Goal: Task Accomplishment & Management: Use online tool/utility

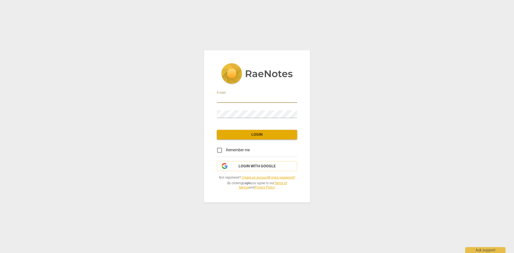
click at [234, 96] on input "email" at bounding box center [257, 99] width 80 height 8
type input "[PERSON_NAME][EMAIL_ADDRESS][DOMAIN_NAME]"
click at [253, 132] on span "Login" at bounding box center [257, 134] width 72 height 5
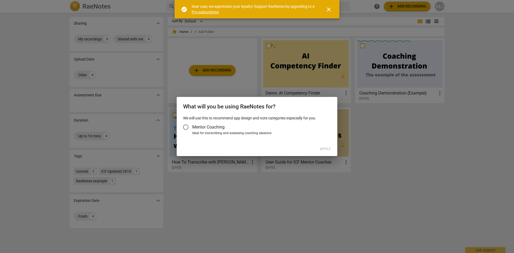
click at [329, 10] on span "close" at bounding box center [328, 9] width 6 height 6
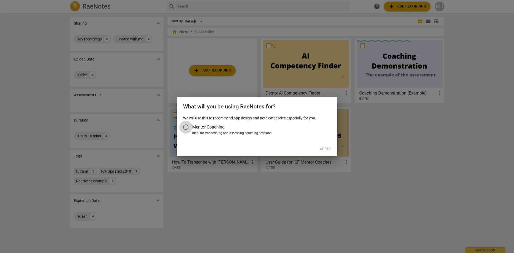
click at [186, 127] on input "Mentor Coaching" at bounding box center [185, 127] width 13 height 13
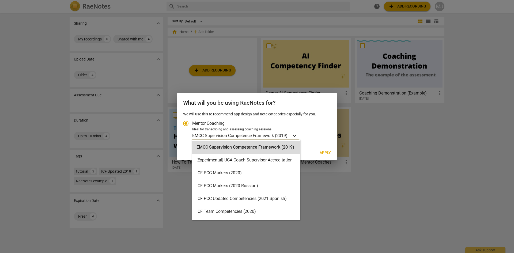
click at [297, 137] on icon "Account type" at bounding box center [294, 135] width 5 height 5
click at [0, 0] on input "Ideal for transcribing and assessing coaching sessions 15 results available. Us…" at bounding box center [0, 0] width 0 height 0
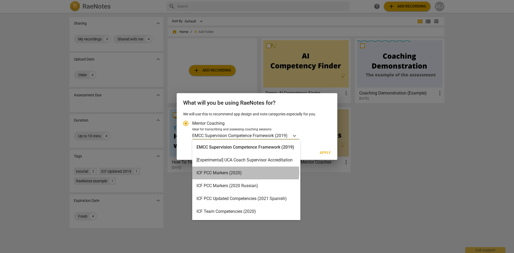
click at [240, 172] on div "ICF PCC Markers (2020)" at bounding box center [246, 172] width 108 height 13
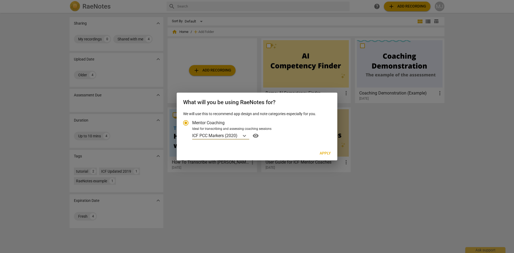
click at [324, 153] on span "Apply" at bounding box center [325, 153] width 11 height 5
radio input "false"
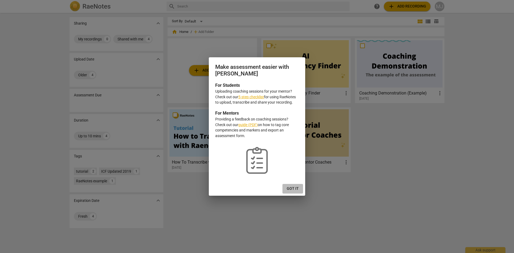
click at [293, 188] on span "Got it" at bounding box center [293, 188] width 12 height 5
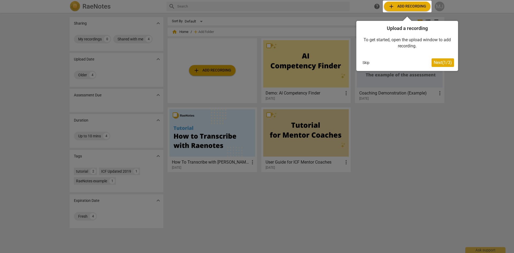
click at [403, 6] on div at bounding box center [407, 7] width 49 height 12
click at [445, 62] on span "Next ( 1 / 3 )" at bounding box center [443, 62] width 18 height 5
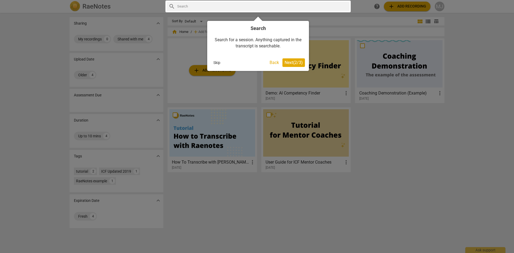
click at [300, 62] on span "Next ( 2 / 3 )" at bounding box center [294, 62] width 18 height 5
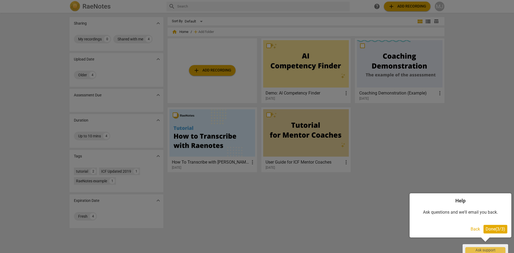
click at [500, 231] on span "Done ( 3 / 3 )" at bounding box center [496, 228] width 20 height 5
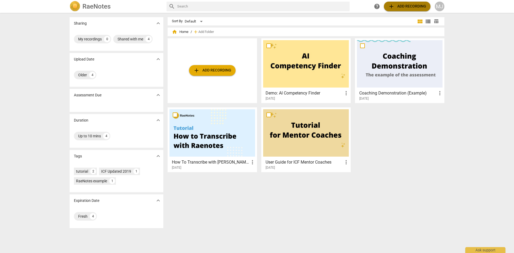
click at [411, 5] on span "add Add recording" at bounding box center [407, 6] width 38 height 6
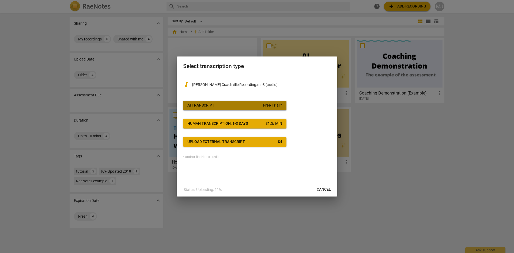
click at [218, 106] on span "AI Transcript Free Trial *" at bounding box center [234, 105] width 95 height 5
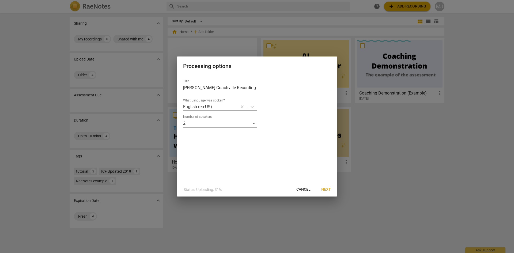
click at [327, 191] on span "Next" at bounding box center [326, 189] width 10 height 5
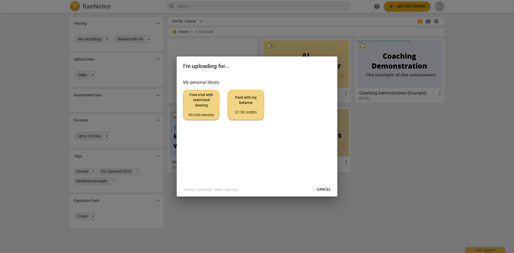
click at [200, 103] on span "Free trial with restricted sharing 90 trial minutes" at bounding box center [201, 104] width 27 height 25
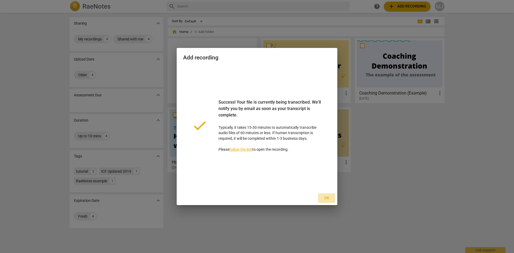
click at [328, 197] on span "Ok" at bounding box center [326, 197] width 9 height 5
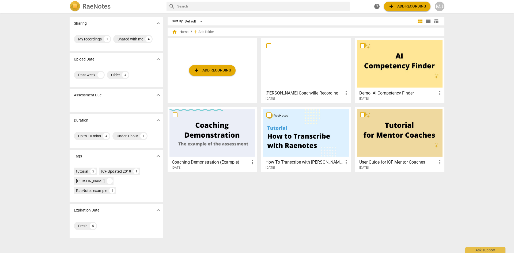
click at [296, 94] on h3 "[PERSON_NAME] Coachville Recording" at bounding box center [304, 93] width 77 height 6
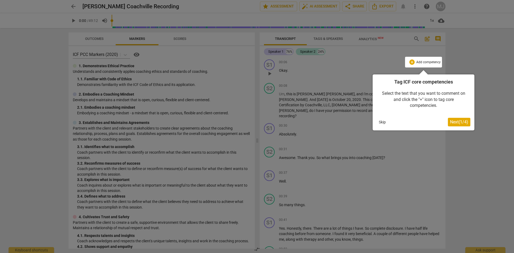
click at [462, 122] on span "Next ( 1 / 4 )" at bounding box center [459, 121] width 18 height 5
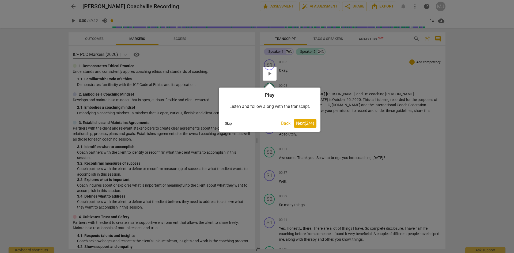
click at [301, 121] on span "Next ( 2 / 4 )" at bounding box center [305, 123] width 18 height 5
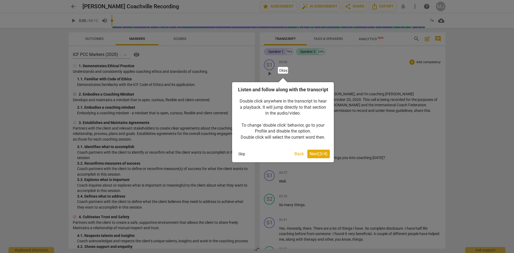
click at [317, 156] on span "Next ( 3 / 4 )" at bounding box center [318, 153] width 18 height 5
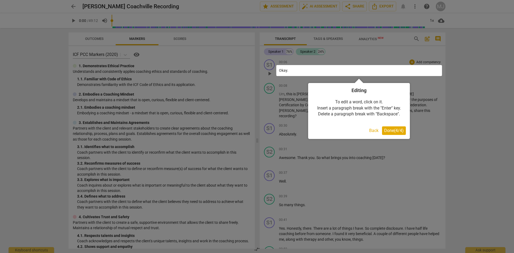
click at [395, 130] on span "Done ( 4 / 4 )" at bounding box center [394, 130] width 20 height 5
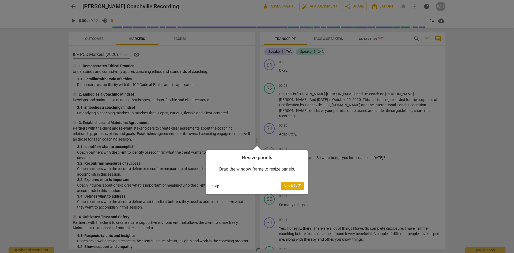
click at [295, 187] on span "Next ( 1 / 7 )" at bounding box center [292, 185] width 18 height 5
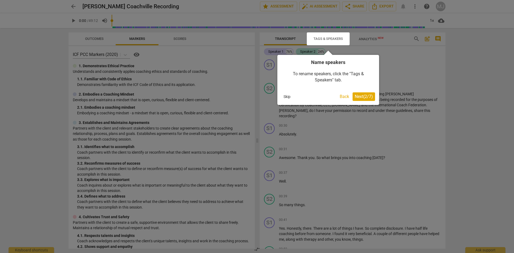
click at [369, 96] on span "Next ( 2 / 7 )" at bounding box center [364, 96] width 18 height 5
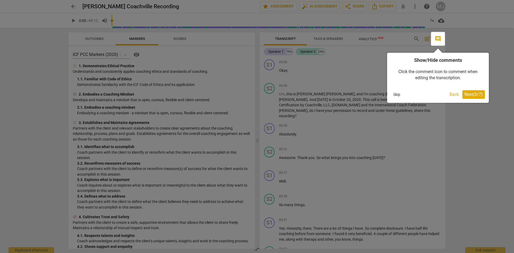
click at [476, 95] on span "Next ( 3 / 7 )" at bounding box center [473, 94] width 18 height 5
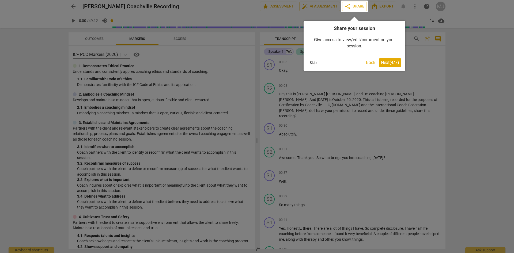
click at [388, 63] on span "Next ( 4 / 7 )" at bounding box center [390, 62] width 18 height 5
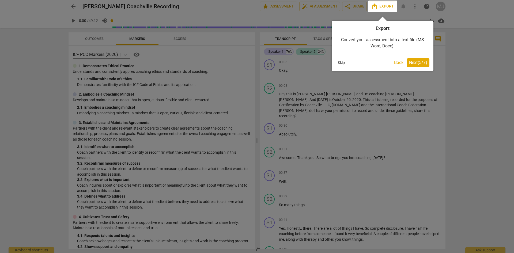
click at [412, 63] on span "Next ( 5 / 7 )" at bounding box center [418, 62] width 18 height 5
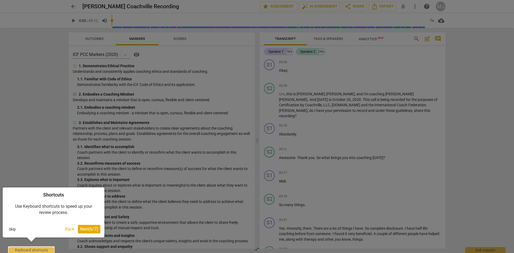
click at [89, 233] on button "Next ( 6 / 7 )" at bounding box center [89, 229] width 22 height 9
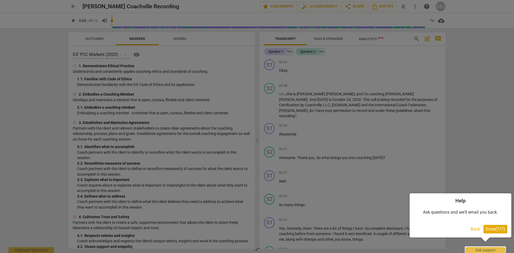
click at [499, 232] on button "Done ( 7 / 7 )" at bounding box center [495, 229] width 24 height 9
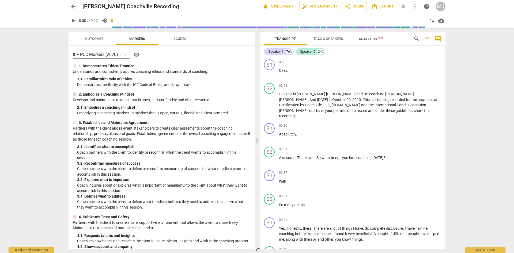
click at [328, 37] on span "Tags & Speakers" at bounding box center [327, 39] width 29 height 4
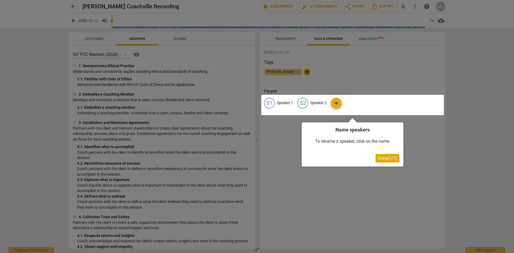
click at [390, 159] on span "Done ( 1 / 1 )" at bounding box center [388, 158] width 20 height 5
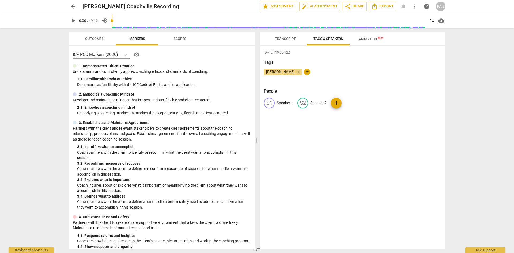
click at [282, 104] on p "Speaker 1" at bounding box center [285, 103] width 16 height 6
type input "[PERSON_NAME]"
click at [350, 103] on p "Speaker 2" at bounding box center [353, 103] width 16 height 6
type input "[PERSON_NAME]"
click at [287, 37] on span "Transcript" at bounding box center [285, 39] width 21 height 4
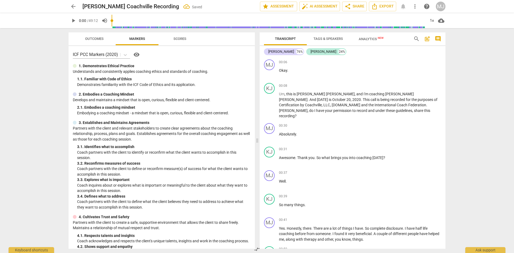
click at [323, 38] on span "Tags & Speakers" at bounding box center [327, 39] width 29 height 4
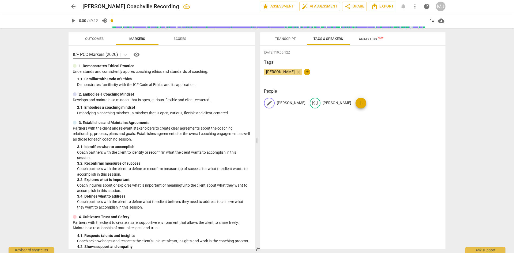
click at [290, 103] on p "[PERSON_NAME]" at bounding box center [291, 103] width 29 height 6
type input "[PERSON_NAME]"
click at [351, 104] on p "[PERSON_NAME]" at bounding box center [359, 103] width 29 height 6
type input "[PERSON_NAME]"
click at [279, 39] on span "Transcript" at bounding box center [285, 39] width 21 height 4
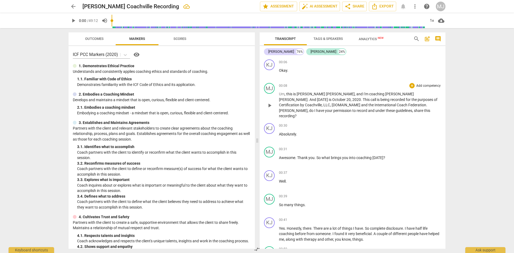
click at [385, 93] on span "[PERSON_NAME]" at bounding box center [399, 94] width 29 height 4
click at [270, 73] on span "play_arrow" at bounding box center [269, 73] width 6 height 6
click at [308, 108] on span "[PERSON_NAME]" at bounding box center [293, 110] width 29 height 4
type input "28"
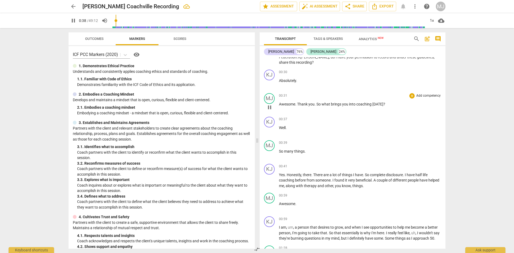
scroll to position [80, 0]
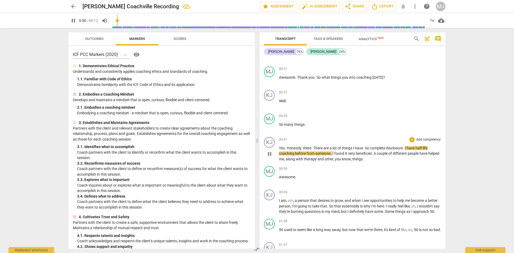
click at [418, 146] on span "half" at bounding box center [418, 148] width 7 height 4
type input "52"
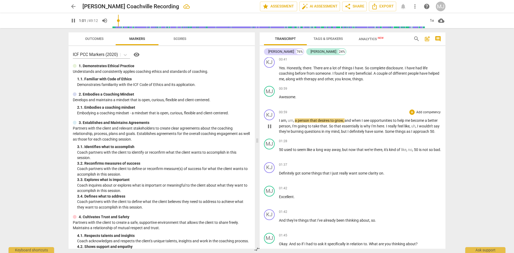
scroll to position [161, 0]
click at [288, 118] on span "um" at bounding box center [290, 120] width 5 height 4
type input "64"
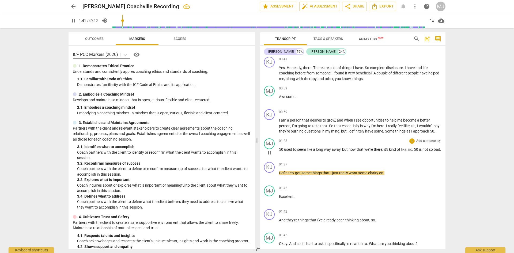
drag, startPoint x: 269, startPoint y: 154, endPoint x: 275, endPoint y: 158, distance: 7.0
click at [269, 154] on span "pause" at bounding box center [269, 152] width 6 height 6
type input "102"
click at [292, 152] on p "50 used to seem like a long way away , but now that we're there , it's kind of …" at bounding box center [360, 150] width 162 height 6
click at [270, 153] on span "play_arrow" at bounding box center [269, 152] width 6 height 6
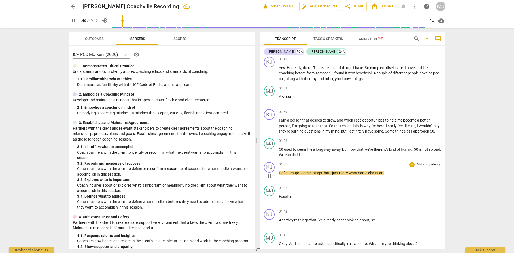
click at [279, 173] on span "Definitely" at bounding box center [287, 173] width 16 height 4
type input "101"
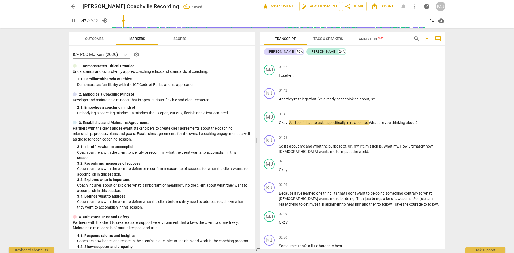
scroll to position [294, 0]
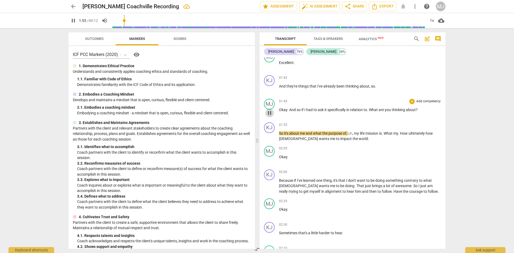
click at [268, 113] on span "pause" at bounding box center [269, 113] width 6 height 6
type input "115"
click at [369, 110] on span "." at bounding box center [368, 110] width 2 height 4
click at [270, 113] on span "play_arrow" at bounding box center [269, 113] width 6 height 6
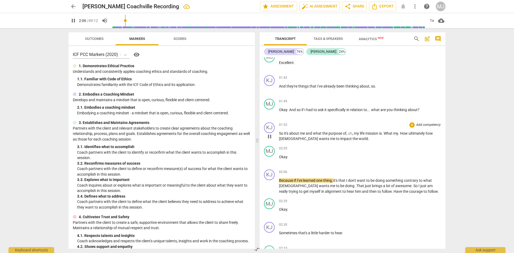
click at [408, 134] on span "How" at bounding box center [404, 133] width 9 height 4
type input "127"
click at [426, 132] on span "ultimately" at bounding box center [417, 133] width 17 height 4
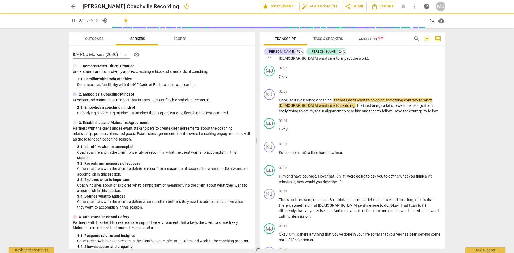
scroll to position [401, 0]
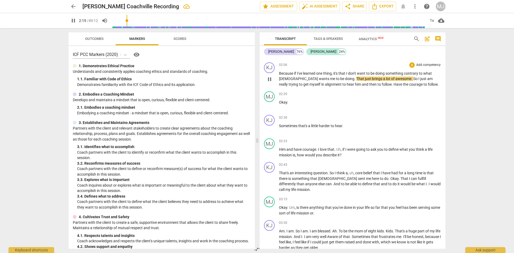
click at [395, 80] on span "awesome" at bounding box center [403, 79] width 16 height 4
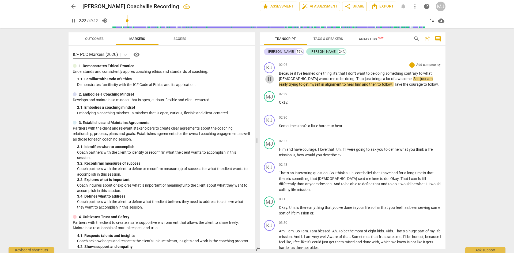
click at [268, 80] on span "pause" at bounding box center [269, 79] width 6 height 6
click at [395, 79] on span "awesome" at bounding box center [403, 79] width 16 height 4
click at [267, 80] on span "pause" at bounding box center [269, 79] width 6 height 6
type input "143"
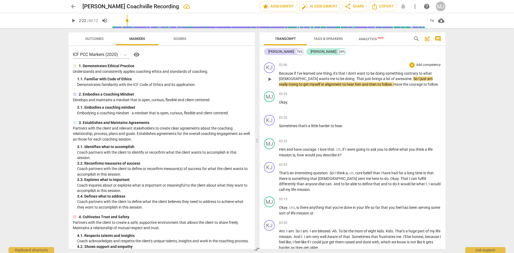
click at [395, 77] on span "awesome" at bounding box center [403, 79] width 16 height 4
click at [268, 78] on span "play_arrow" at bounding box center [269, 79] width 6 height 6
click at [272, 81] on span "pause" at bounding box center [269, 79] width 6 height 6
click at [279, 73] on span "Because" at bounding box center [286, 73] width 15 height 4
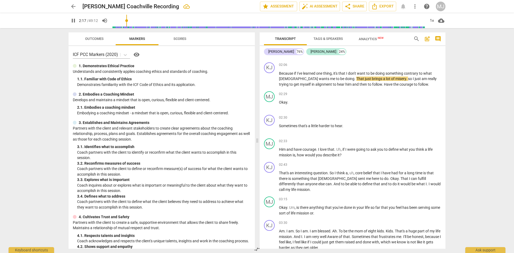
click at [272, 79] on span "pause" at bounding box center [269, 79] width 6 height 6
type input "138"
click at [354, 77] on span "." at bounding box center [355, 79] width 2 height 4
click at [356, 77] on span "That" at bounding box center [360, 79] width 9 height 4
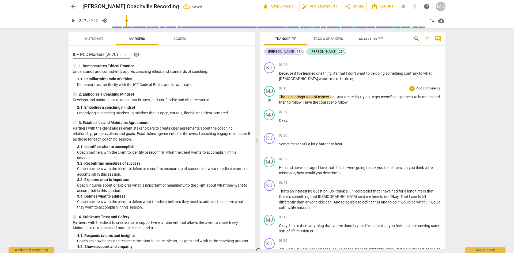
click at [279, 96] on span "That" at bounding box center [283, 97] width 9 height 4
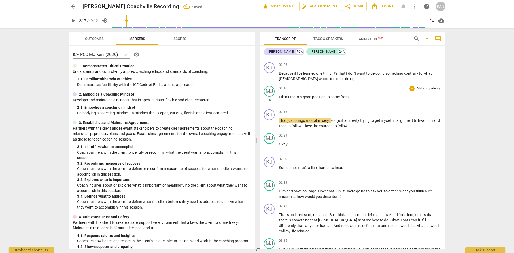
click at [270, 102] on span "play_arrow" at bounding box center [269, 100] width 6 height 6
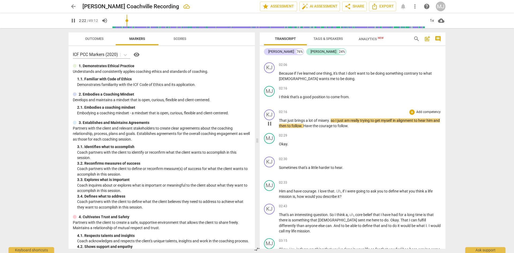
click at [330, 120] on span "." at bounding box center [330, 120] width 2 height 4
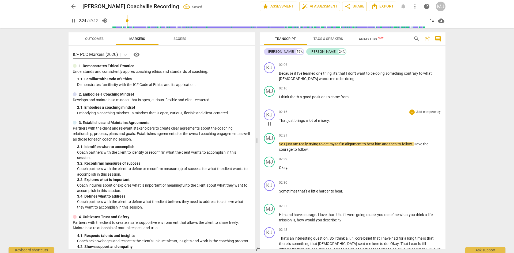
click at [270, 124] on span "pause" at bounding box center [269, 123] width 6 height 6
type input "145"
click at [279, 145] on div "play_arrow pause" at bounding box center [272, 147] width 14 height 7
click at [281, 144] on span "So" at bounding box center [281, 144] width 5 height 4
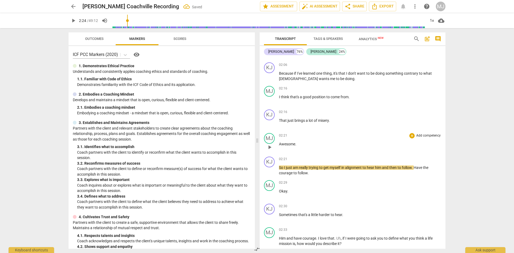
click at [271, 147] on span "play_arrow" at bounding box center [269, 147] width 6 height 6
click at [377, 167] on span "him" at bounding box center [378, 167] width 7 height 4
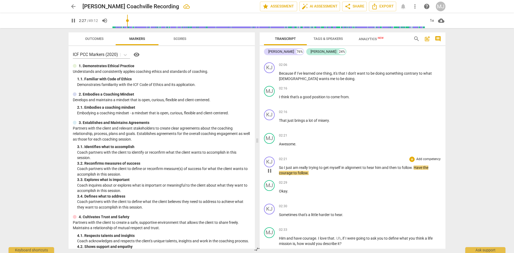
type input "147"
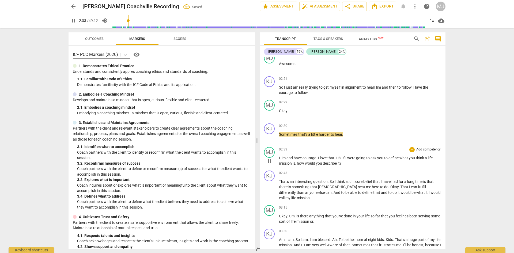
scroll to position [509, 0]
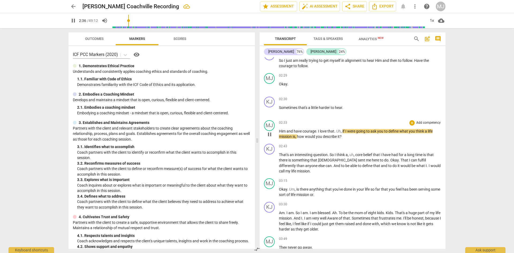
click at [278, 130] on div "MJ play_arrow pause" at bounding box center [271, 129] width 15 height 19
click at [268, 134] on span "pause" at bounding box center [269, 134] width 6 height 6
type input "158"
click at [279, 130] on span "Him" at bounding box center [282, 131] width 7 height 4
click at [333, 106] on span "to" at bounding box center [333, 107] width 4 height 4
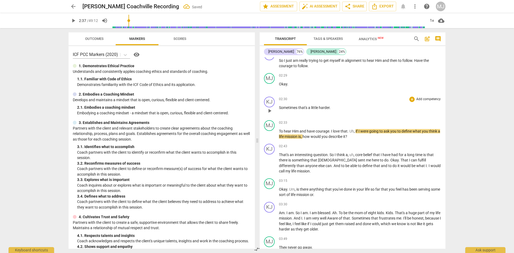
click at [268, 109] on span "play_arrow" at bounding box center [269, 111] width 6 height 6
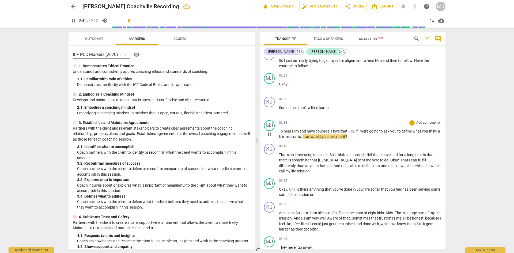
click at [351, 131] on span "Uh" at bounding box center [351, 131] width 5 height 4
type input "163"
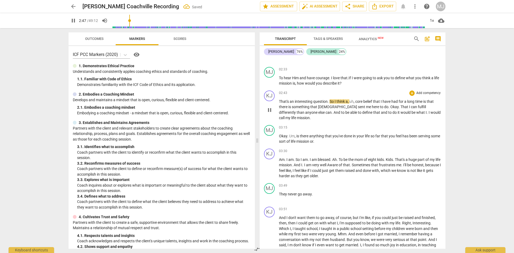
scroll to position [562, 0]
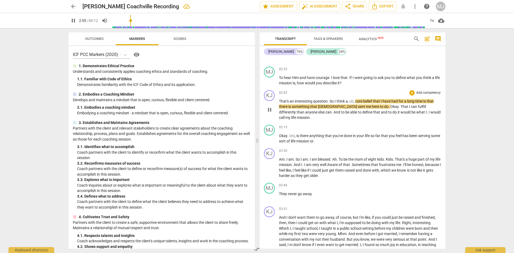
click at [348, 100] on span "," at bounding box center [349, 101] width 2 height 4
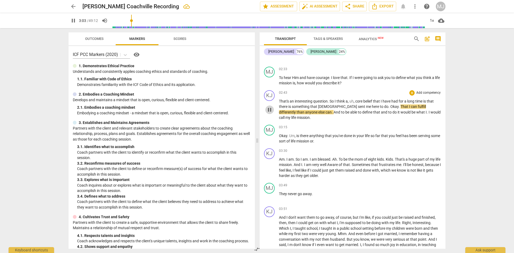
click at [266, 107] on span "pause" at bounding box center [269, 110] width 9 height 6
click at [388, 107] on span "." at bounding box center [389, 106] width 2 height 4
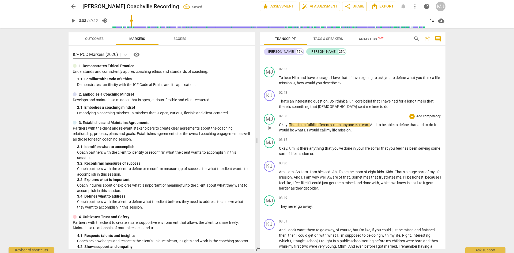
click at [289, 126] on span "." at bounding box center [288, 125] width 2 height 4
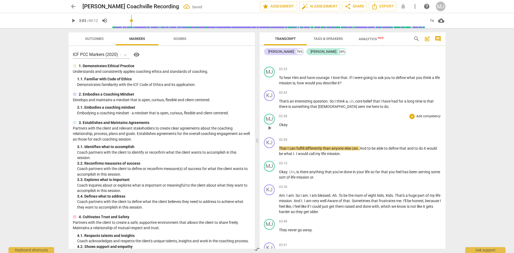
click at [264, 127] on div "MJ play_arrow pause 02:58 + Add competency keyboard_arrow_right Okay ." at bounding box center [353, 124] width 186 height 24
click at [268, 127] on span "play_arrow" at bounding box center [269, 128] width 6 height 6
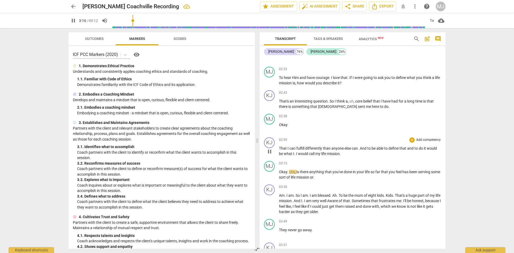
click at [297, 153] on span "I" at bounding box center [297, 153] width 2 height 4
click at [283, 154] on span "be" at bounding box center [281, 153] width 5 height 4
click at [279, 153] on span "be" at bounding box center [281, 153] width 5 height 4
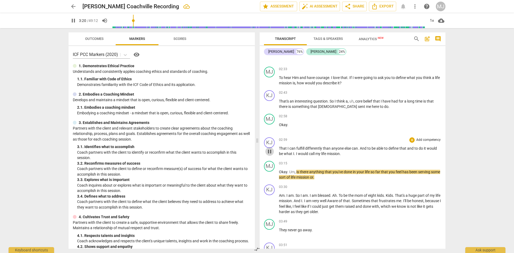
click at [271, 153] on span "pause" at bounding box center [269, 151] width 6 height 6
click at [278, 153] on div "play_arrow pause" at bounding box center [272, 151] width 14 height 7
click at [279, 148] on div "play_arrow pause" at bounding box center [272, 151] width 14 height 7
click at [279, 148] on span "That" at bounding box center [283, 148] width 9 height 4
click at [269, 151] on span "play_arrow" at bounding box center [269, 151] width 6 height 6
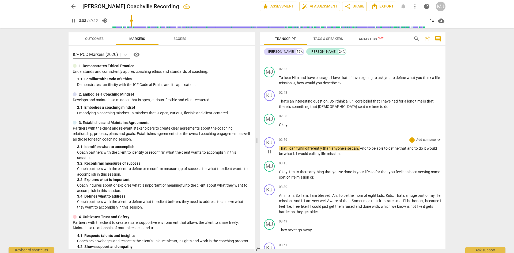
click at [293, 154] on span "I" at bounding box center [293, 153] width 1 height 4
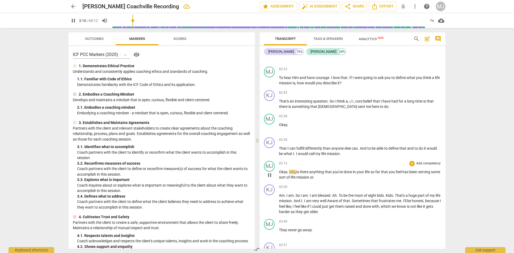
type input "197"
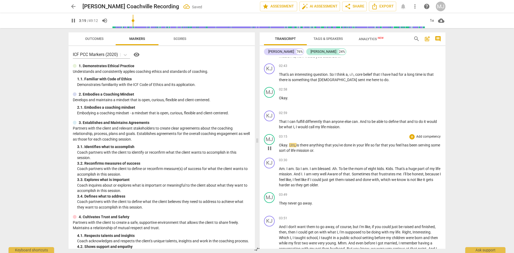
scroll to position [616, 0]
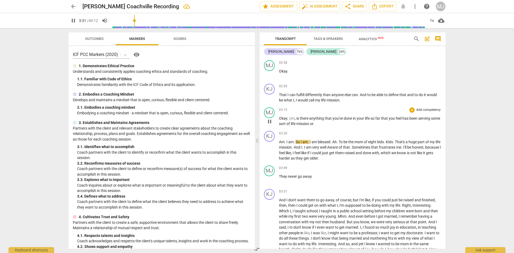
drag, startPoint x: 270, startPoint y: 120, endPoint x: 301, endPoint y: 127, distance: 32.1
click at [270, 120] on span "pause" at bounding box center [269, 121] width 6 height 6
type input "212"
click at [314, 124] on span "." at bounding box center [313, 124] width 1 height 4
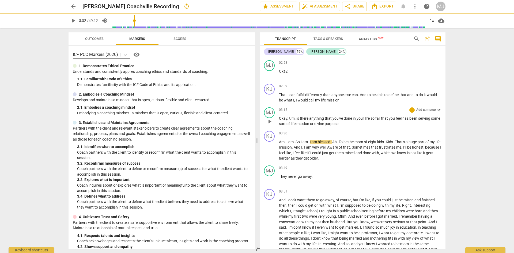
click at [357, 123] on p "Okay . Um , is there anything that you've done in your life so far that you fee…" at bounding box center [360, 121] width 162 height 11
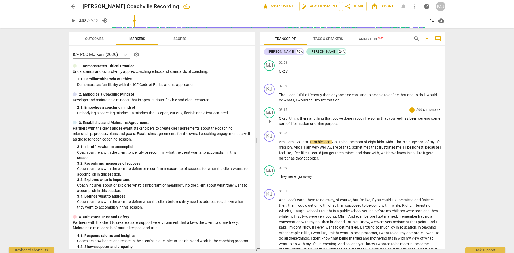
click at [270, 121] on span "play_arrow" at bounding box center [269, 121] width 6 height 6
click at [271, 121] on span "pause" at bounding box center [269, 121] width 6 height 6
type input "211"
click at [278, 142] on div "play_arrow pause" at bounding box center [272, 151] width 14 height 18
click at [279, 142] on span "Am" at bounding box center [282, 142] width 6 height 4
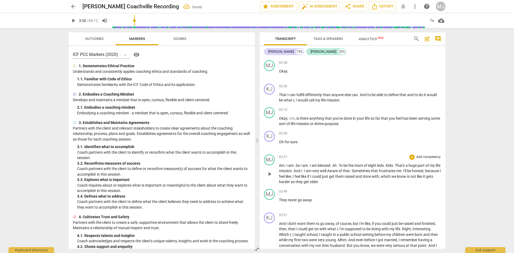
click at [279, 164] on div "MJ play_arrow pause" at bounding box center [271, 169] width 15 height 30
click at [279, 166] on div "play_arrow pause" at bounding box center [272, 174] width 14 height 18
click at [280, 165] on span "Am" at bounding box center [282, 165] width 6 height 4
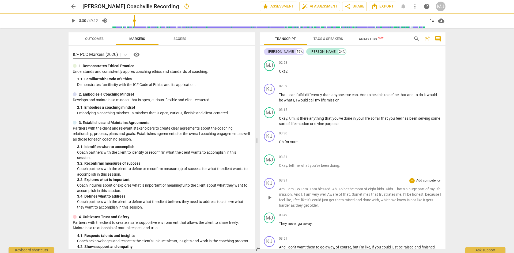
scroll to position [639, 0]
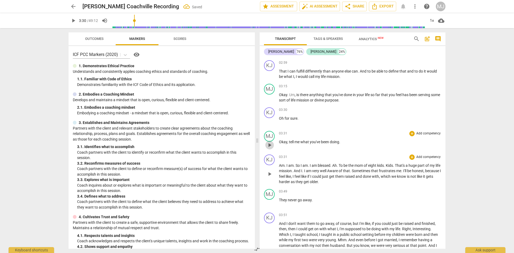
click at [271, 143] on span "play_arrow" at bounding box center [269, 145] width 6 height 6
click at [271, 98] on span "pause" at bounding box center [269, 98] width 6 height 6
click at [270, 97] on span "play_arrow" at bounding box center [269, 98] width 6 height 6
click at [280, 165] on span "Am" at bounding box center [282, 165] width 6 height 4
type input "214"
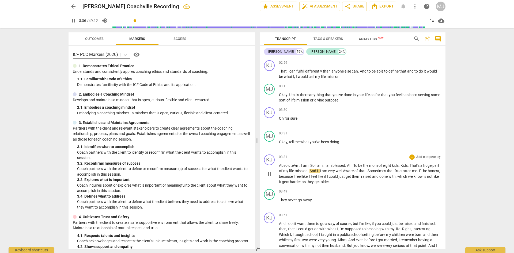
click at [271, 176] on span "pause" at bounding box center [269, 174] width 6 height 6
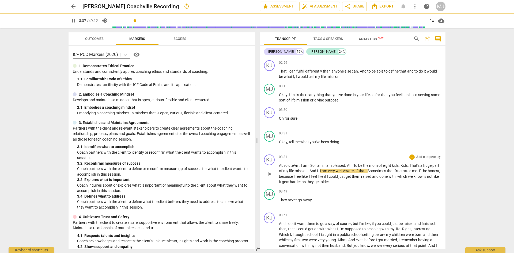
type input "217"
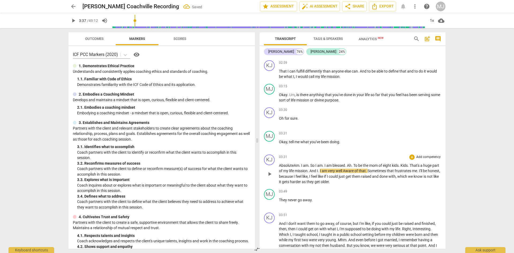
click at [294, 164] on span "AbsoluteAm" at bounding box center [289, 165] width 20 height 4
click at [268, 175] on span "play_arrow" at bounding box center [269, 174] width 6 height 6
click at [279, 164] on span "Absolutely" at bounding box center [287, 165] width 17 height 4
click at [279, 165] on span "Absolutely" at bounding box center [287, 165] width 17 height 4
click at [270, 145] on span "pause" at bounding box center [269, 145] width 6 height 6
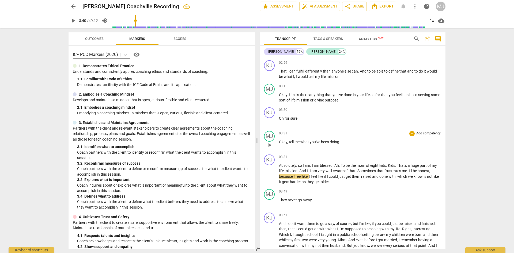
click at [278, 142] on div "play_arrow pause" at bounding box center [272, 145] width 14 height 7
click at [279, 142] on div "play_arrow pause" at bounding box center [272, 145] width 14 height 7
click at [279, 142] on span "Okay" at bounding box center [283, 142] width 8 height 4
click at [270, 172] on span "pause" at bounding box center [269, 174] width 6 height 6
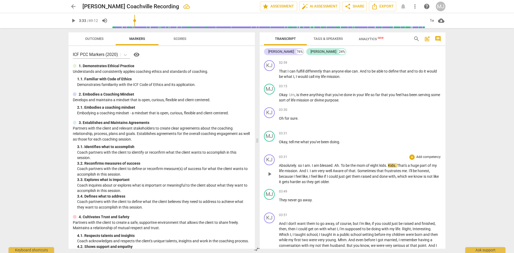
click at [279, 165] on span "Absolutely" at bounding box center [287, 165] width 17 height 4
click at [334, 165] on span "." at bounding box center [333, 165] width 2 height 4
click at [335, 166] on span "Ah" at bounding box center [336, 165] width 5 height 4
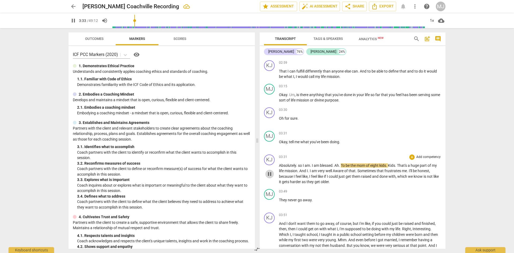
click at [269, 175] on span "pause" at bounding box center [269, 174] width 6 height 6
type input "213"
click at [332, 165] on span "blessed" at bounding box center [326, 165] width 13 height 4
click at [280, 166] on span "Absolutely" at bounding box center [287, 165] width 17 height 4
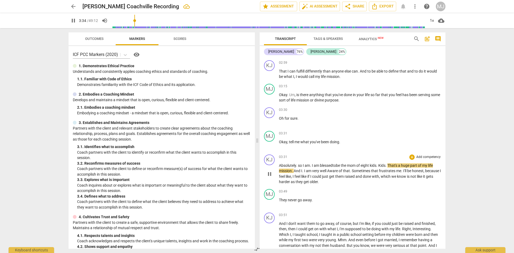
click at [301, 165] on span "so" at bounding box center [300, 165] width 5 height 4
click at [270, 176] on span "pause" at bounding box center [269, 174] width 6 height 6
type input "216"
click at [300, 166] on span "so" at bounding box center [300, 165] width 5 height 4
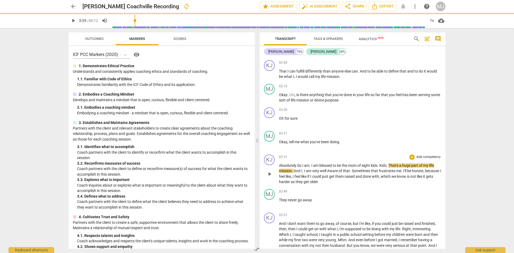
click at [384, 165] on span "Kids" at bounding box center [382, 165] width 7 height 4
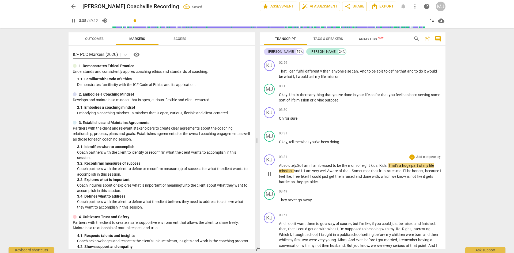
click at [379, 165] on span "." at bounding box center [378, 165] width 2 height 4
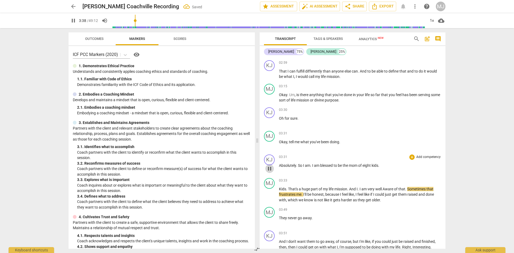
click at [268, 169] on span "pause" at bounding box center [269, 168] width 6 height 6
click at [282, 189] on span "Kids" at bounding box center [282, 189] width 7 height 4
drag, startPoint x: 282, startPoint y: 189, endPoint x: 275, endPoint y: 193, distance: 8.6
click at [277, 192] on div "MJ play_arrow pause 03:33 + Add competency keyboard_arrow_right Kids . That's a…" at bounding box center [353, 190] width 186 height 29
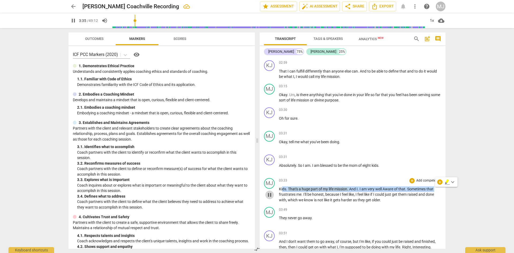
click at [270, 195] on span "pause" at bounding box center [269, 195] width 6 height 6
type input "216"
click at [282, 189] on span "Kids" at bounding box center [282, 189] width 7 height 4
click at [279, 189] on span "Kids" at bounding box center [282, 189] width 7 height 4
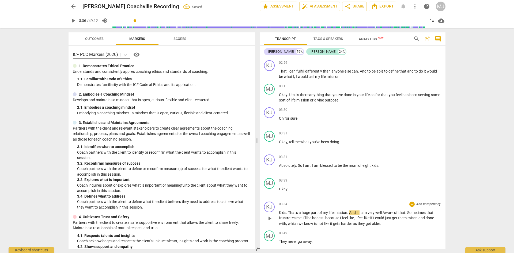
click at [279, 212] on span "Kids" at bounding box center [282, 212] width 7 height 4
click at [279, 212] on span "That's" at bounding box center [284, 212] width 10 height 4
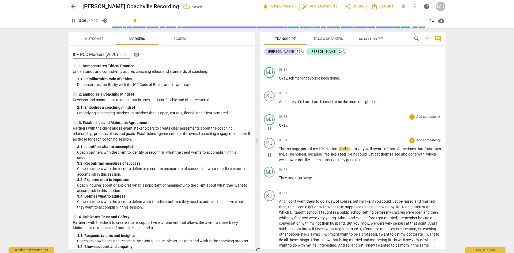
scroll to position [719, 0]
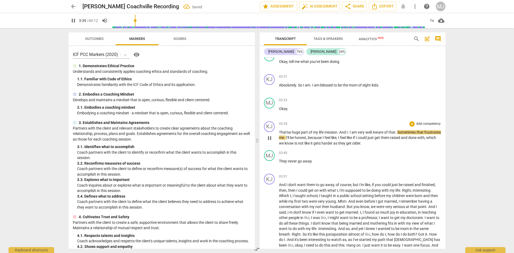
click at [379, 132] on span "Aware" at bounding box center [379, 132] width 12 height 4
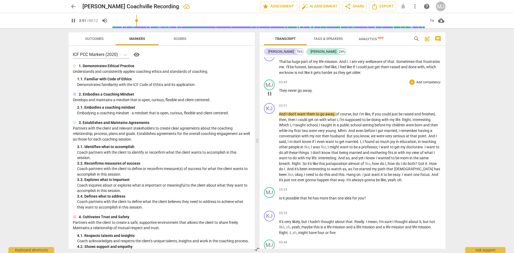
scroll to position [800, 0]
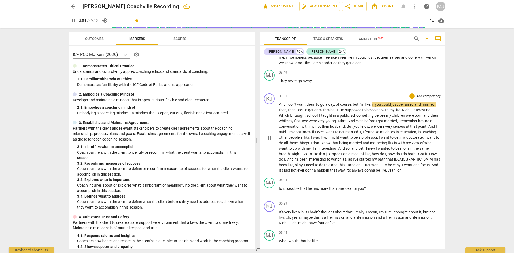
click at [350, 106] on span "course" at bounding box center [345, 104] width 11 height 4
click at [336, 104] on span "of" at bounding box center [338, 104] width 4 height 4
click at [268, 136] on span "pause" at bounding box center [269, 138] width 6 height 6
type input "237"
click at [335, 104] on span "," at bounding box center [335, 104] width 2 height 4
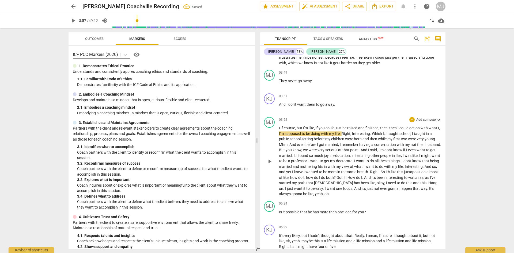
click at [295, 128] on span "," at bounding box center [296, 128] width 2 height 4
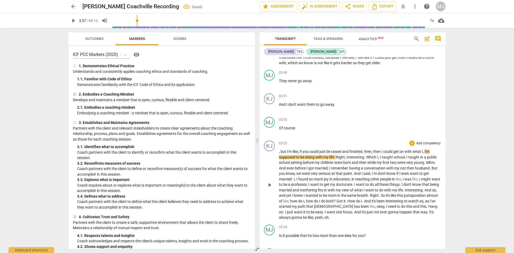
click at [281, 150] on span "but" at bounding box center [283, 151] width 6 height 4
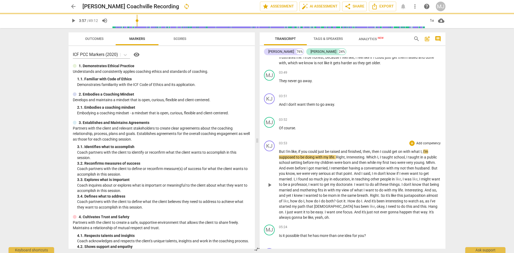
click at [279, 152] on span "But" at bounding box center [282, 151] width 7 height 4
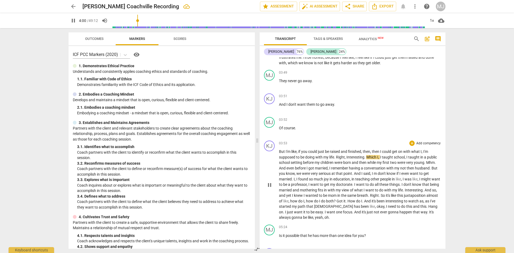
click at [338, 162] on span "were" at bounding box center [338, 162] width 9 height 4
click at [269, 185] on span "pause" at bounding box center [269, 185] width 6 height 6
type input "243"
click at [344, 157] on span "Right" at bounding box center [340, 157] width 9 height 4
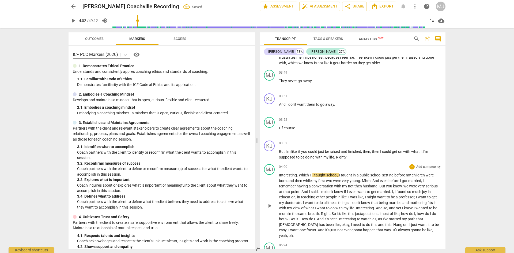
click at [299, 175] on span "Which" at bounding box center [304, 175] width 11 height 4
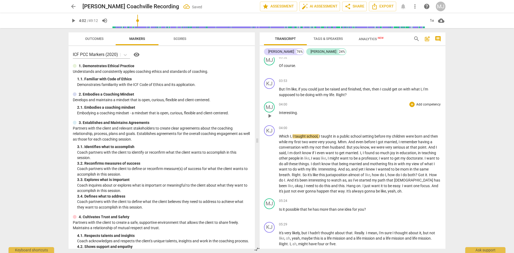
scroll to position [880, 0]
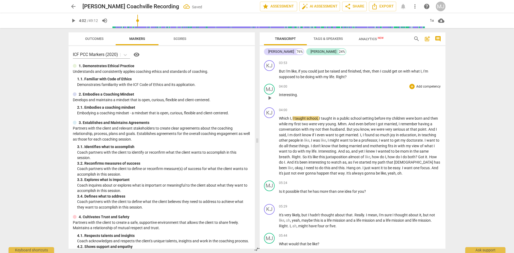
click at [287, 96] on span "Interesting" at bounding box center [288, 95] width 18 height 4
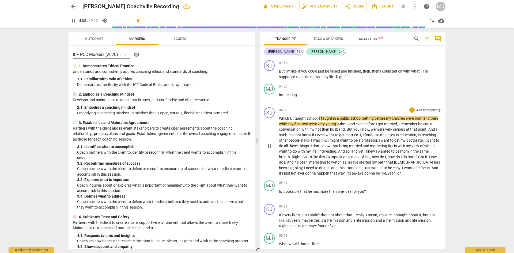
click at [319, 117] on span "," at bounding box center [318, 118] width 2 height 4
type input "246"
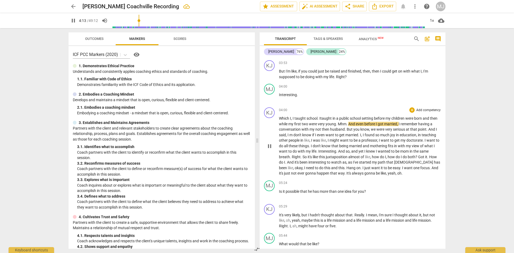
click at [269, 147] on span "pause" at bounding box center [269, 146] width 6 height 6
click at [346, 125] on span "Mhm" at bounding box center [342, 124] width 9 height 4
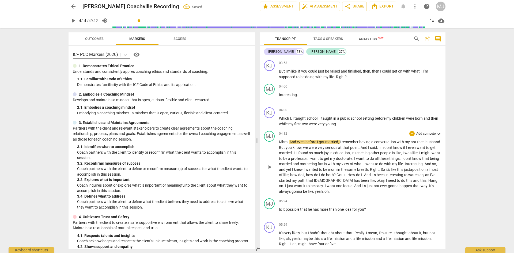
click at [289, 142] on span "." at bounding box center [288, 142] width 2 height 4
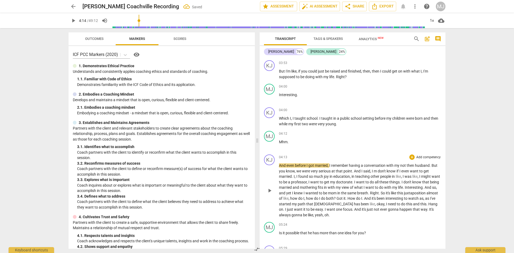
click at [271, 191] on span "play_arrow" at bounding box center [269, 190] width 6 height 6
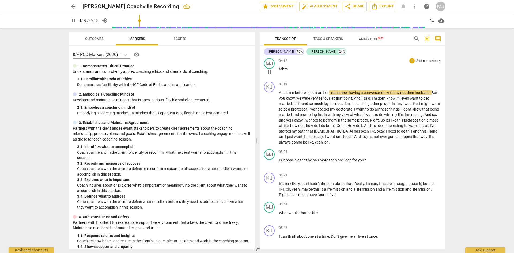
scroll to position [960, 0]
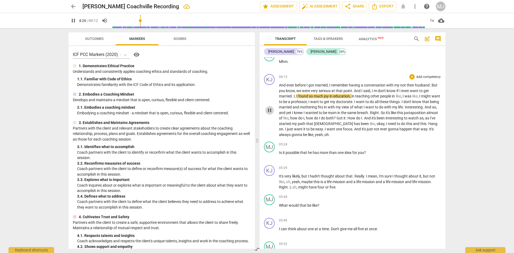
click at [270, 111] on span "pause" at bounding box center [269, 110] width 6 height 6
type input "266"
click at [374, 90] on span "m" at bounding box center [376, 91] width 4 height 4
click at [269, 108] on span "play_arrow" at bounding box center [269, 110] width 6 height 6
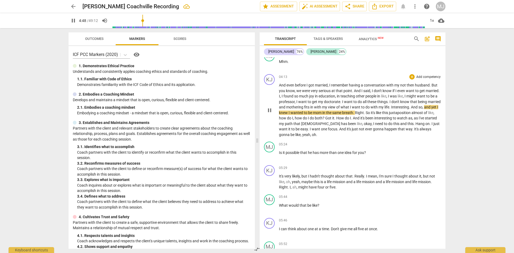
click at [408, 136] on p "And even before I got married , I remember having a conversation with my not th…" at bounding box center [360, 109] width 162 height 55
click at [268, 109] on span "pause" at bounding box center [269, 110] width 6 height 6
click at [409, 107] on span "Interesting" at bounding box center [400, 107] width 18 height 4
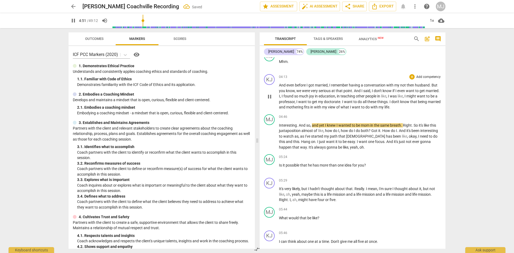
click at [270, 96] on span "pause" at bounding box center [269, 96] width 6 height 6
type input "291"
click at [279, 125] on div "play_arrow pause" at bounding box center [272, 137] width 14 height 24
click at [279, 126] on div "play_arrow pause" at bounding box center [272, 137] width 14 height 24
click at [279, 126] on span "Interesting" at bounding box center [288, 125] width 18 height 4
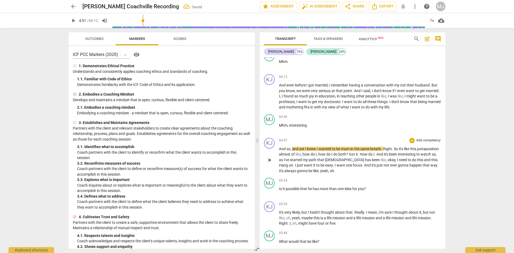
click at [282, 149] on span "And" at bounding box center [282, 149] width 7 height 4
click at [271, 161] on span "pause" at bounding box center [269, 160] width 6 height 6
type input "297"
click at [394, 149] on span "." at bounding box center [393, 149] width 2 height 4
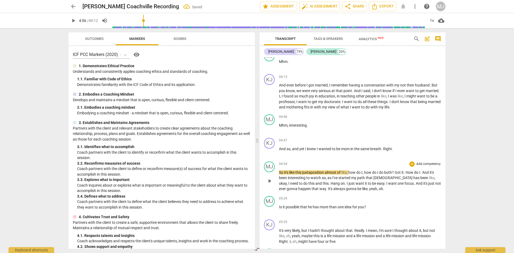
click at [279, 171] on span "So" at bounding box center [281, 172] width 5 height 4
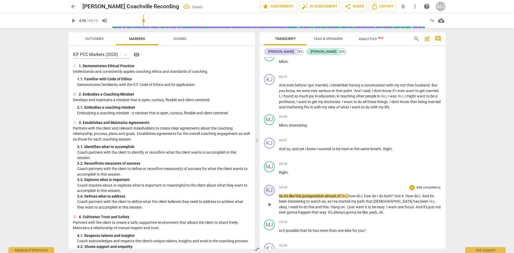
click at [268, 192] on div "KJ" at bounding box center [269, 190] width 11 height 11
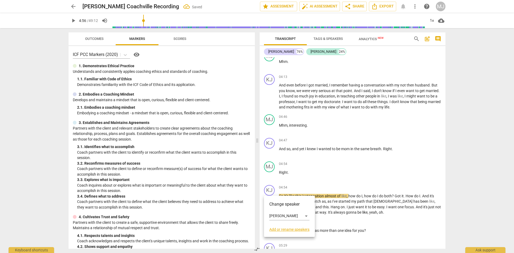
click at [369, 196] on div at bounding box center [257, 126] width 514 height 253
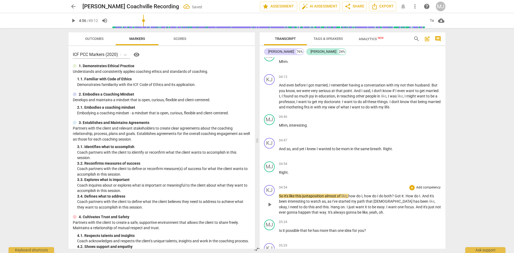
click at [271, 204] on span "play_arrow" at bounding box center [269, 204] width 6 height 6
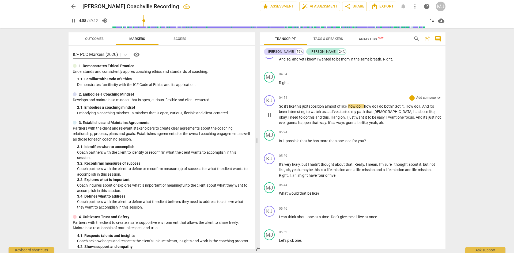
scroll to position [1041, 0]
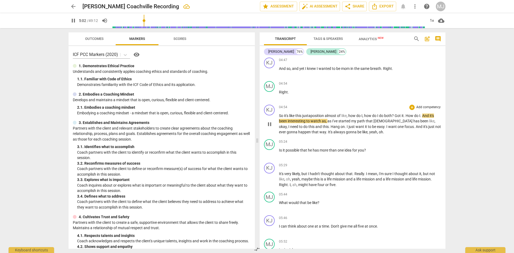
click at [269, 124] on span "pause" at bounding box center [269, 124] width 6 height 6
click at [398, 115] on span "Got" at bounding box center [398, 115] width 7 height 4
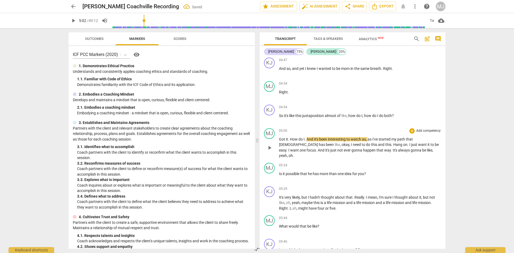
click at [291, 139] on span "How" at bounding box center [294, 139] width 9 height 4
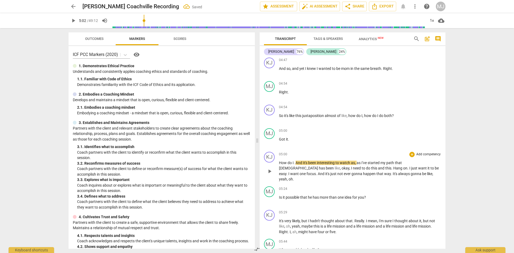
click at [282, 163] on span "How" at bounding box center [283, 163] width 9 height 4
click at [294, 164] on span "." at bounding box center [295, 163] width 2 height 4
type input "304"
click at [274, 171] on span "pause" at bounding box center [269, 171] width 9 height 6
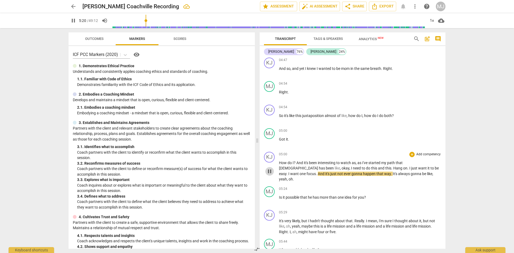
type input "321"
click at [318, 172] on span "." at bounding box center [317, 174] width 2 height 4
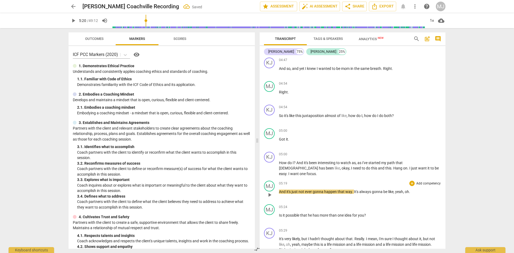
click at [280, 189] on span "And" at bounding box center [282, 191] width 7 height 4
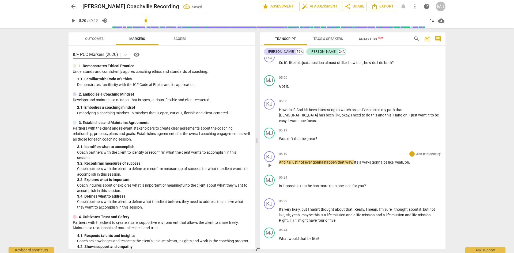
scroll to position [1094, 0]
click at [272, 162] on span "play_arrow" at bounding box center [269, 165] width 6 height 6
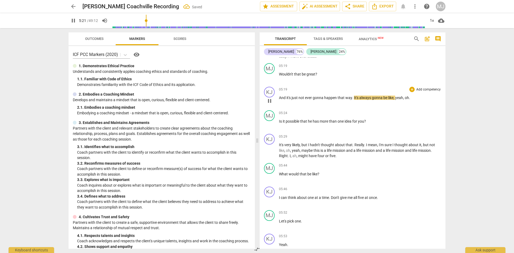
scroll to position [1174, 0]
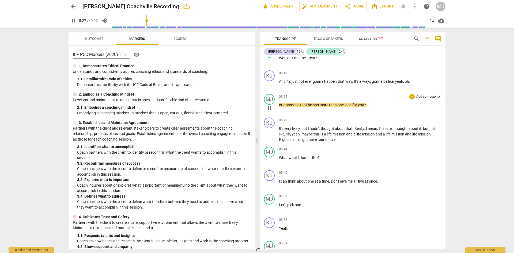
click at [310, 103] on span "he" at bounding box center [310, 105] width 5 height 4
type input "328"
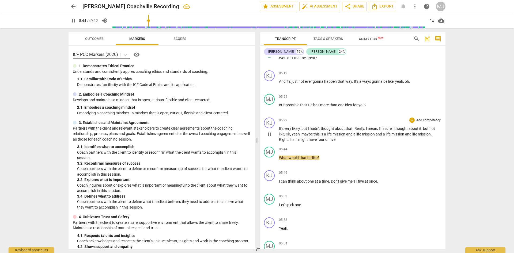
click at [416, 132] on span "life" at bounding box center [415, 134] width 6 height 4
type input "346"
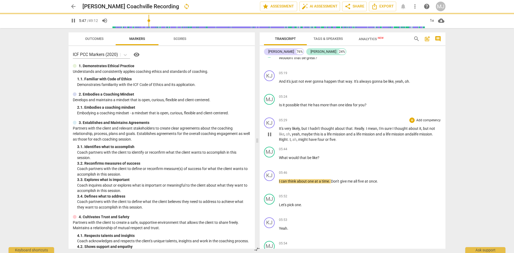
click at [293, 137] on span "ah" at bounding box center [294, 139] width 4 height 4
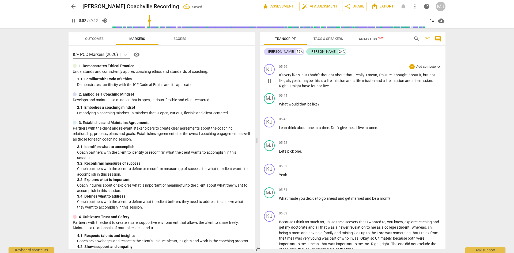
scroll to position [1255, 0]
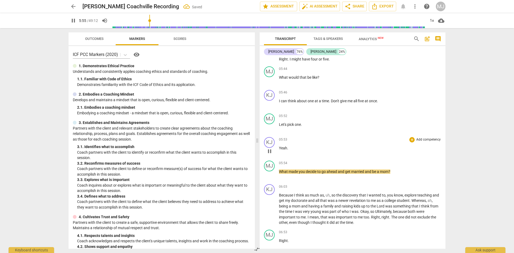
click at [269, 148] on span "pause" at bounding box center [269, 151] width 6 height 6
type input "356"
click at [310, 122] on p "Let's pick one ." at bounding box center [360, 125] width 162 height 6
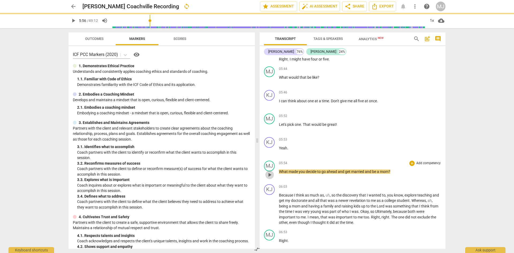
click at [270, 172] on span "play_arrow" at bounding box center [269, 175] width 6 height 6
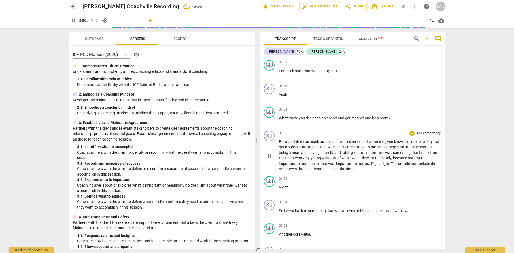
scroll to position [1335, 0]
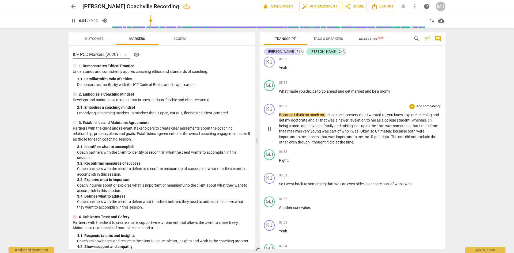
click at [279, 108] on div "KJ play_arrow pause" at bounding box center [271, 124] width 15 height 41
click at [279, 113] on span "Because" at bounding box center [286, 115] width 15 height 4
type input "367"
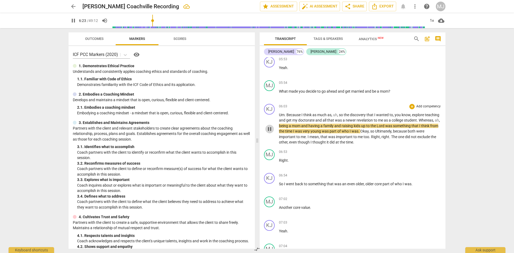
click at [270, 126] on span "pause" at bounding box center [269, 129] width 6 height 6
type input "384"
click at [437, 114] on p "Um . Because I think as much as , uh , so the discovery that I wanted to , you …" at bounding box center [360, 128] width 162 height 33
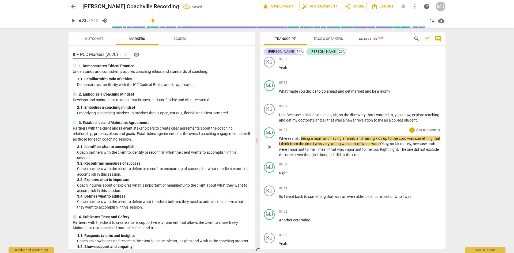
click at [279, 136] on span "Whereas" at bounding box center [286, 138] width 14 height 4
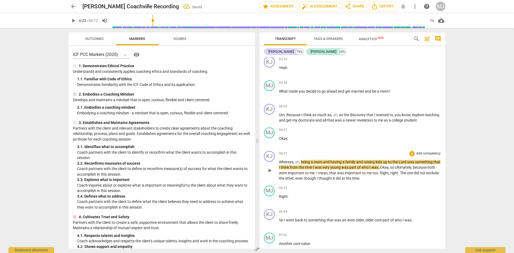
click at [295, 160] on span "," at bounding box center [294, 162] width 2 height 4
click at [312, 160] on span "mom" at bounding box center [310, 162] width 9 height 4
click at [270, 167] on span "play_arrow" at bounding box center [269, 170] width 6 height 6
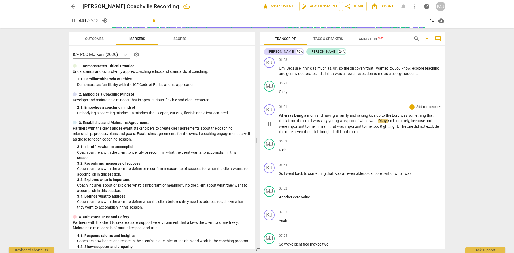
scroll to position [1389, 0]
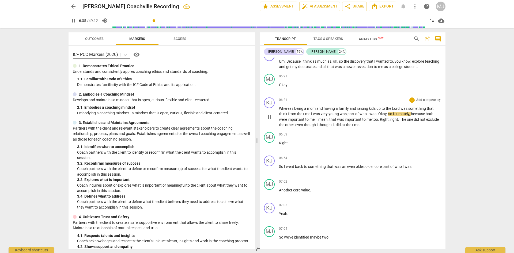
click at [365, 117] on span "to" at bounding box center [364, 119] width 4 height 4
click at [269, 114] on span "pause" at bounding box center [269, 117] width 6 height 6
type input "397"
click at [379, 112] on span "Okay" at bounding box center [382, 114] width 8 height 4
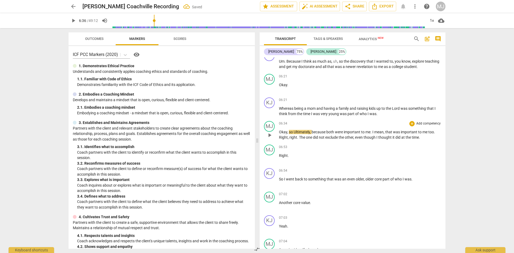
click at [288, 130] on span "," at bounding box center [288, 132] width 2 height 4
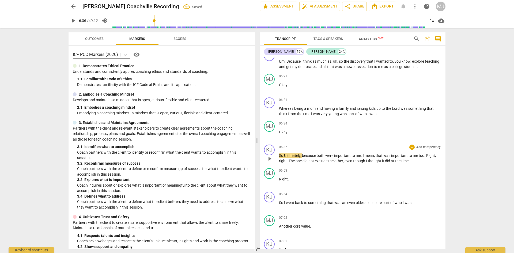
click at [269, 156] on span "play_arrow" at bounding box center [269, 159] width 6 height 6
click at [286, 153] on span "Ultimately" at bounding box center [292, 155] width 16 height 4
type input "400"
click at [418, 153] on span "me" at bounding box center [415, 155] width 6 height 4
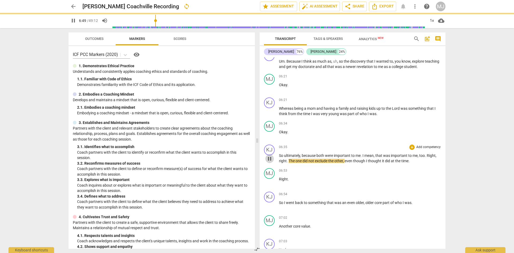
click at [271, 156] on span "pause" at bounding box center [269, 159] width 6 height 6
type input "410"
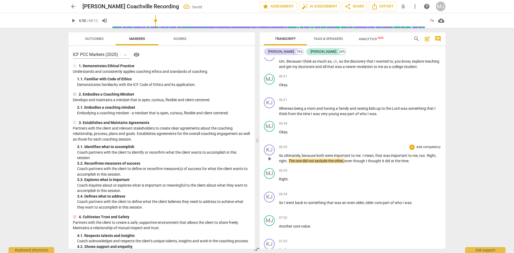
click at [427, 153] on span "." at bounding box center [426, 155] width 2 height 4
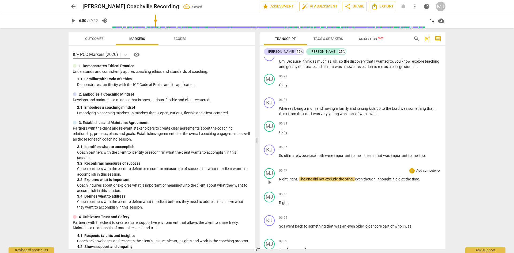
click at [287, 177] on span "Right" at bounding box center [283, 179] width 9 height 4
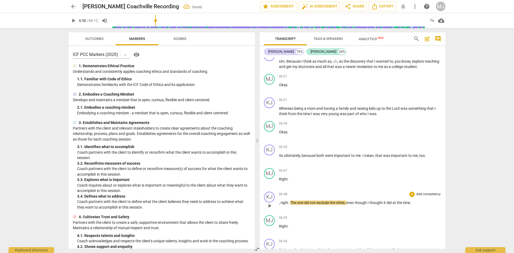
click at [279, 200] on span "," at bounding box center [280, 202] width 2 height 4
click at [269, 203] on span "play_arrow" at bounding box center [269, 206] width 6 height 6
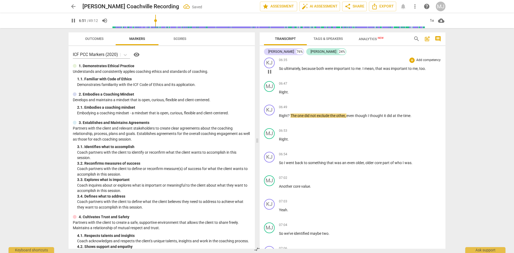
scroll to position [1496, 0]
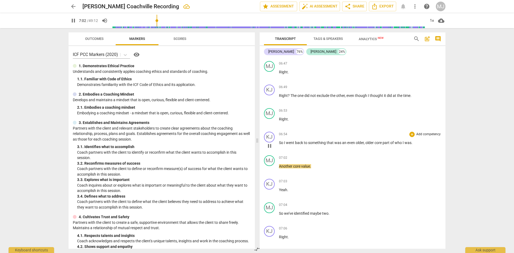
click at [371, 141] on span "older" at bounding box center [369, 143] width 9 height 4
click at [364, 141] on span "older" at bounding box center [360, 143] width 8 height 4
type input "424"
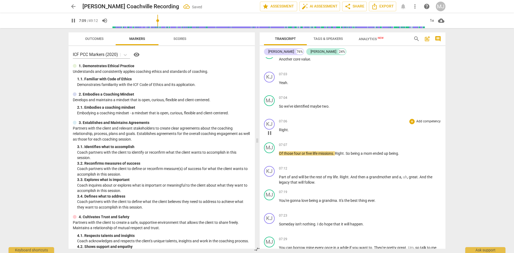
scroll to position [1629, 0]
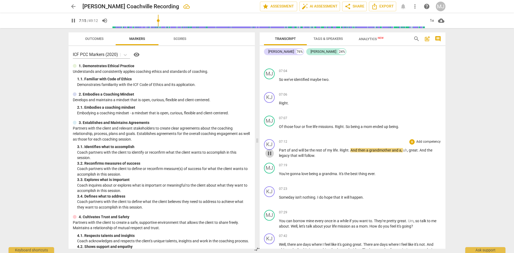
click at [268, 150] on span "pause" at bounding box center [269, 153] width 6 height 6
type input "436"
click at [399, 124] on span "." at bounding box center [398, 126] width 1 height 4
click at [279, 148] on span "Part" at bounding box center [283, 150] width 8 height 4
click at [280, 148] on span "And" at bounding box center [282, 150] width 7 height 4
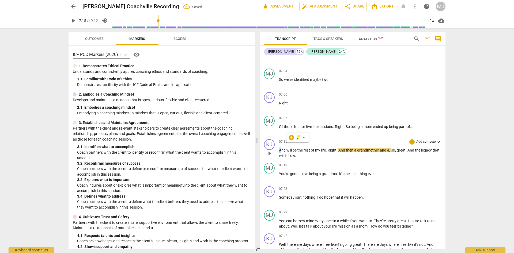
click at [279, 148] on span "And" at bounding box center [282, 150] width 7 height 4
click at [280, 148] on span "And" at bounding box center [282, 150] width 7 height 4
click at [270, 150] on span "pause" at bounding box center [269, 153] width 6 height 6
type input "437"
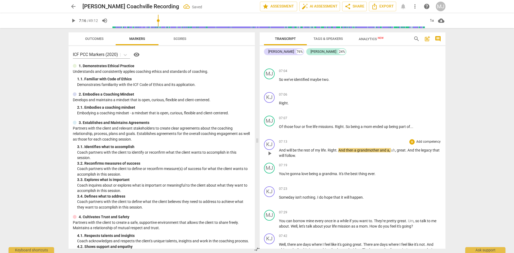
click at [300, 148] on span "the" at bounding box center [300, 150] width 6 height 4
click at [270, 150] on span "play_arrow" at bounding box center [269, 153] width 6 height 6
click at [270, 150] on span "pause" at bounding box center [269, 153] width 6 height 6
click at [280, 148] on span "And" at bounding box center [282, 150] width 7 height 4
click at [280, 124] on span "Of" at bounding box center [281, 126] width 5 height 4
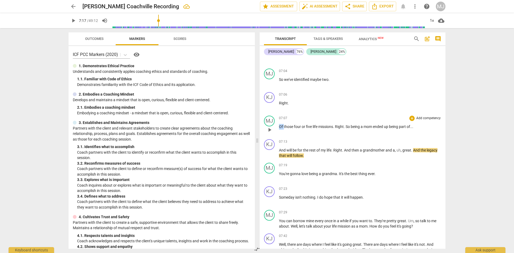
click at [280, 124] on span "Of" at bounding box center [281, 126] width 5 height 4
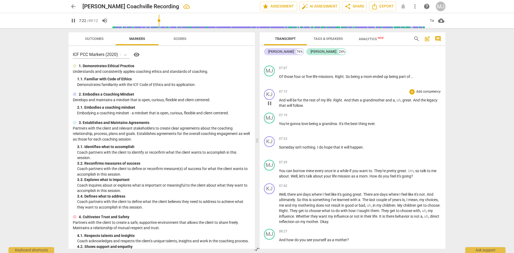
scroll to position [1683, 0]
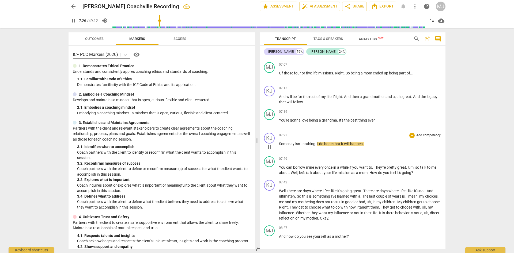
click at [294, 142] on span "Someday" at bounding box center [287, 144] width 16 height 4
click at [270, 144] on span "pause" at bounding box center [269, 147] width 6 height 6
type input "449"
click at [295, 142] on span "Someday" at bounding box center [287, 144] width 16 height 4
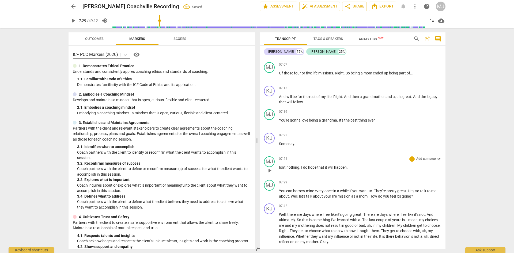
click at [279, 165] on span "Isn't" at bounding box center [282, 167] width 7 height 4
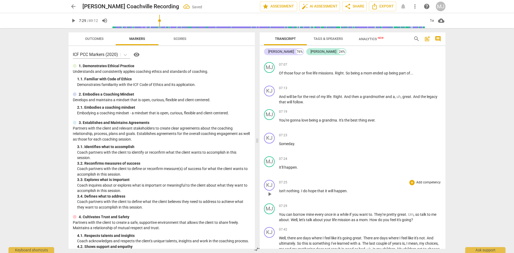
click at [279, 189] on span "Isn't" at bounding box center [282, 191] width 7 height 4
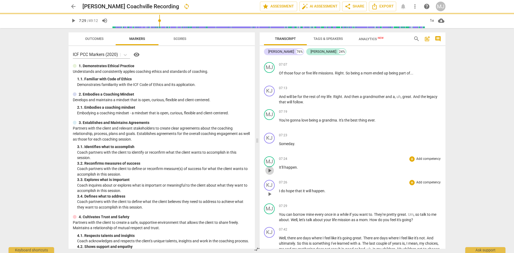
click at [271, 167] on span "play_arrow" at bounding box center [269, 170] width 6 height 6
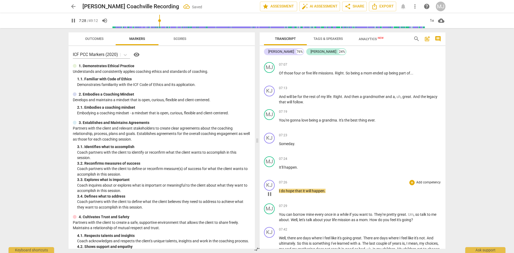
click at [288, 189] on span "hope" at bounding box center [290, 191] width 9 height 4
type input "450"
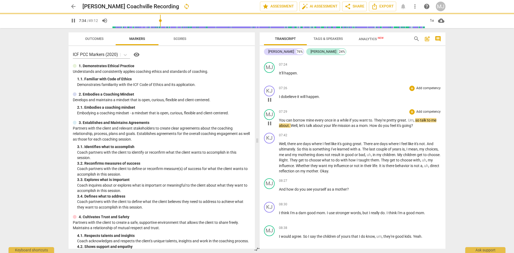
scroll to position [1790, 0]
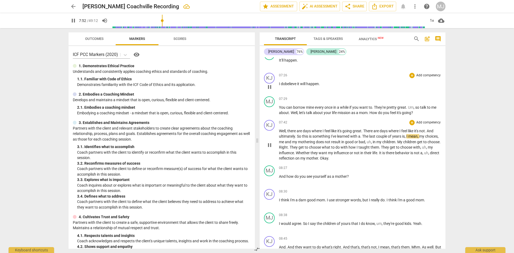
click at [361, 134] on span "." at bounding box center [361, 136] width 2 height 4
type input "474"
click at [269, 142] on span "pause" at bounding box center [269, 145] width 6 height 6
type input "480"
drag, startPoint x: 407, startPoint y: 131, endPoint x: 423, endPoint y: 131, distance: 16.3
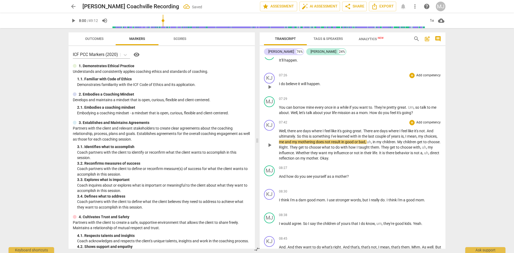
click at [407, 131] on p "Well , there are days where I feel like it's going great . There are days where…" at bounding box center [360, 144] width 162 height 33
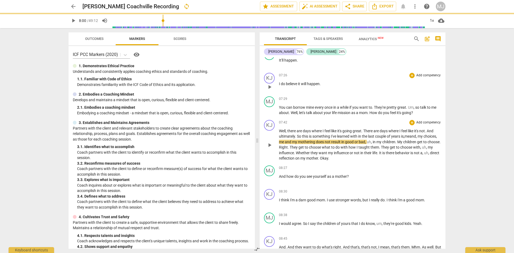
click at [416, 134] on span "and" at bounding box center [413, 136] width 6 height 4
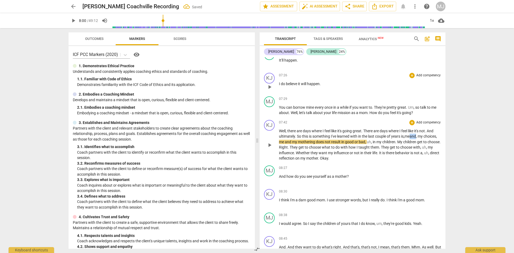
click at [416, 134] on span "and" at bounding box center [413, 136] width 6 height 4
drag, startPoint x: 381, startPoint y: 136, endPoint x: 392, endPoint y: 136, distance: 10.5
click at [367, 140] on span "," at bounding box center [366, 142] width 2 height 4
click at [290, 145] on span "." at bounding box center [289, 147] width 2 height 4
click at [271, 142] on span "pause" at bounding box center [269, 145] width 6 height 6
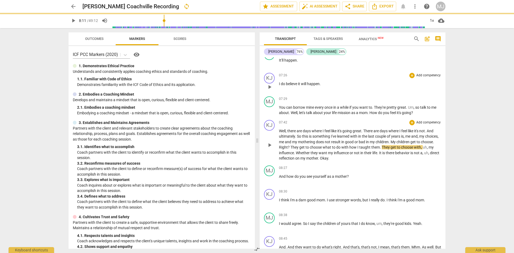
type input "491"
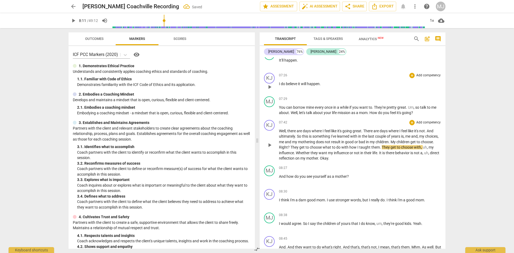
click at [299, 145] on span "They" at bounding box center [294, 147] width 9 height 4
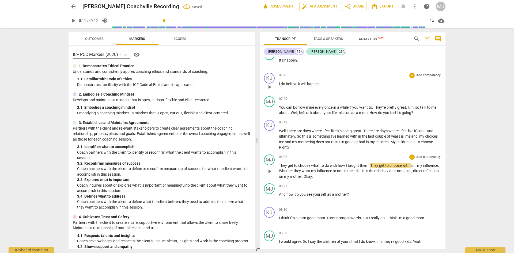
click at [278, 165] on div "play_arrow pause" at bounding box center [272, 171] width 14 height 13
click at [280, 163] on span "They" at bounding box center [283, 165] width 9 height 4
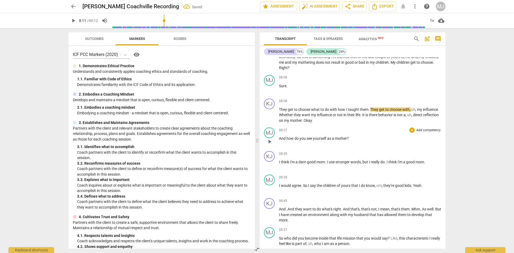
scroll to position [1870, 0]
click at [280, 107] on span "They" at bounding box center [283, 109] width 9 height 4
click at [378, 112] on span "there" at bounding box center [373, 114] width 9 height 4
type input "499"
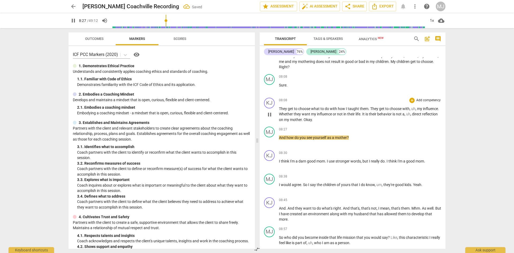
click at [302, 117] on span "mother" at bounding box center [296, 119] width 12 height 4
click at [263, 109] on div "KJ play_arrow pause 08:08 + Add competency keyboard_arrow_right They get to cho…" at bounding box center [353, 110] width 186 height 29
click at [268, 111] on span "pause" at bounding box center [269, 114] width 6 height 6
click at [317, 117] on span "Okay" at bounding box center [313, 119] width 8 height 4
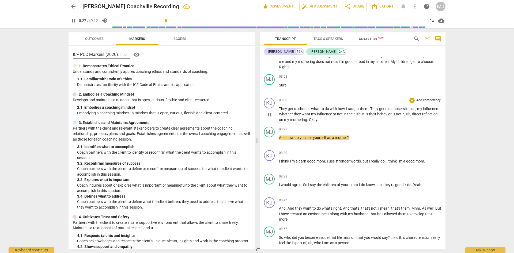
click at [317, 117] on span "Okay" at bounding box center [313, 119] width 8 height 4
type input "508"
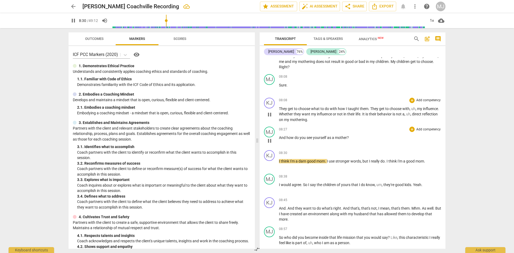
click at [279, 135] on span "And" at bounding box center [282, 137] width 7 height 4
type input "511"
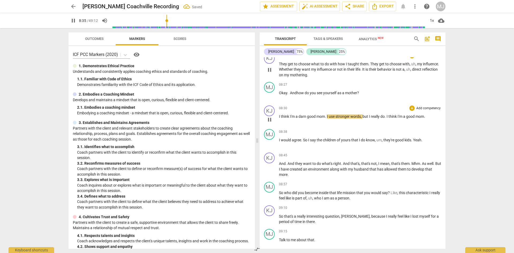
scroll to position [1924, 0]
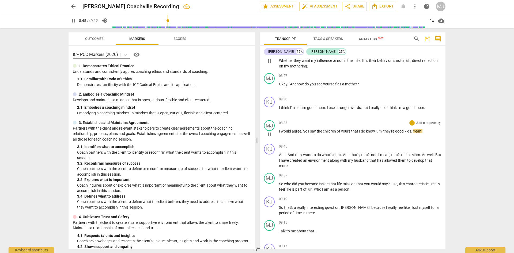
click at [309, 129] on span "I" at bounding box center [309, 131] width 2 height 4
type input "527"
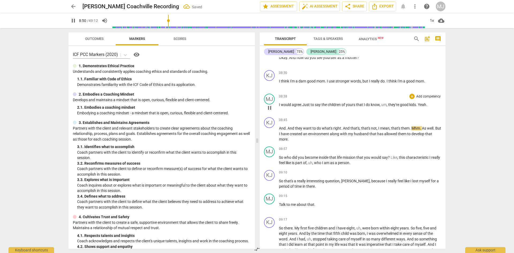
scroll to position [1977, 0]
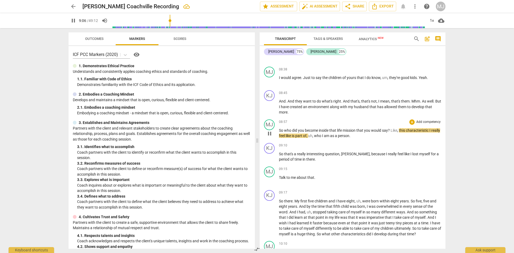
click at [390, 128] on span "?" at bounding box center [389, 130] width 3 height 4
click at [270, 130] on span "pause" at bounding box center [269, 133] width 6 height 6
type input "556"
click at [356, 128] on span "mission" at bounding box center [350, 130] width 14 height 4
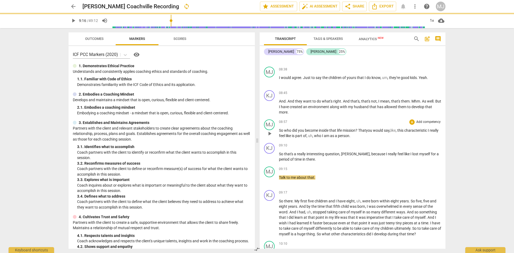
click at [337, 128] on span "that" at bounding box center [333, 130] width 8 height 4
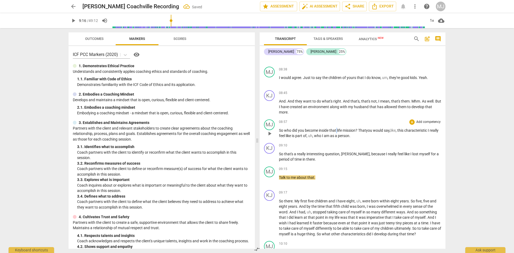
click at [337, 128] on span "that" at bounding box center [333, 130] width 8 height 4
click at [306, 134] on span "of" at bounding box center [304, 136] width 3 height 4
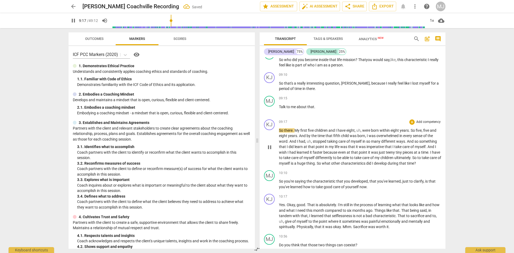
scroll to position [2058, 0]
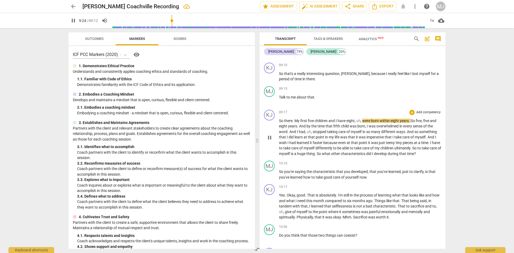
click at [357, 119] on span "uh" at bounding box center [358, 121] width 4 height 4
click at [360, 119] on span "uh" at bounding box center [358, 121] width 4 height 4
type input "564"
click at [431, 119] on span "five" at bounding box center [427, 121] width 7 height 4
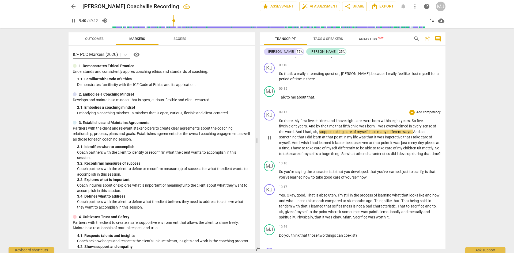
click at [316, 130] on span "uh" at bounding box center [315, 132] width 4 height 4
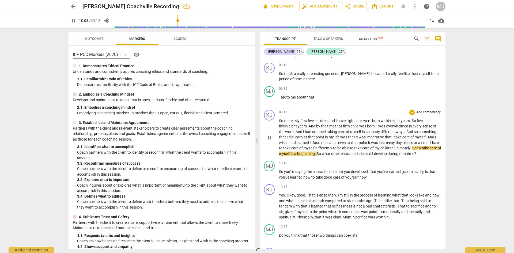
click at [394, 146] on span "children" at bounding box center [387, 148] width 14 height 4
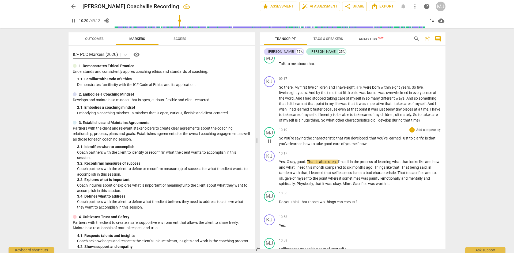
scroll to position [2111, 0]
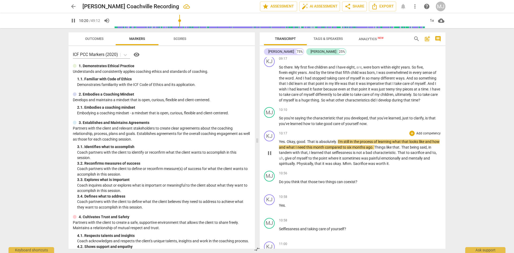
click at [267, 150] on span "pause" at bounding box center [269, 153] width 6 height 6
click at [287, 139] on span "Okay" at bounding box center [291, 141] width 8 height 4
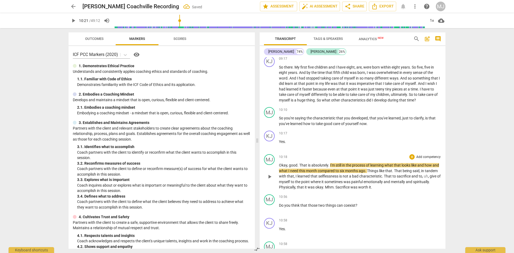
click at [299, 163] on span "That" at bounding box center [303, 165] width 9 height 4
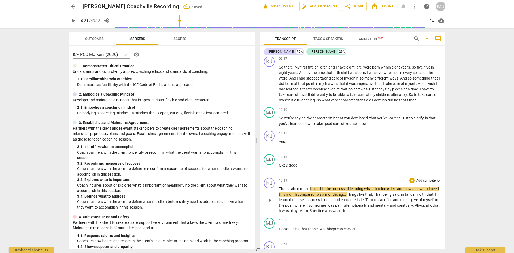
click at [297, 187] on span "absolutely" at bounding box center [299, 189] width 17 height 4
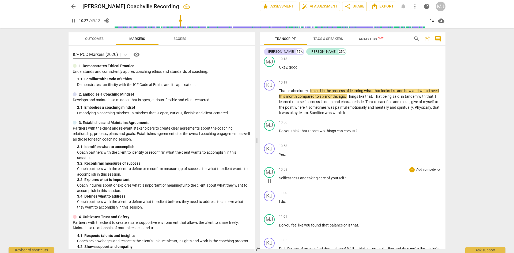
scroll to position [2218, 0]
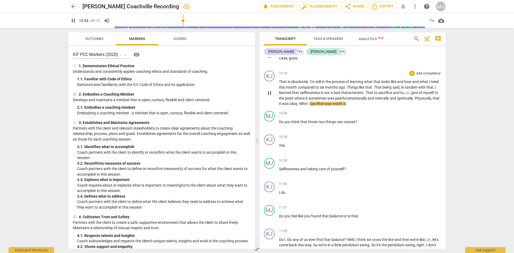
click at [268, 90] on span "pause" at bounding box center [269, 93] width 6 height 6
type input "655"
click at [415, 96] on span "." at bounding box center [414, 98] width 2 height 4
